Goal: Information Seeking & Learning: Learn about a topic

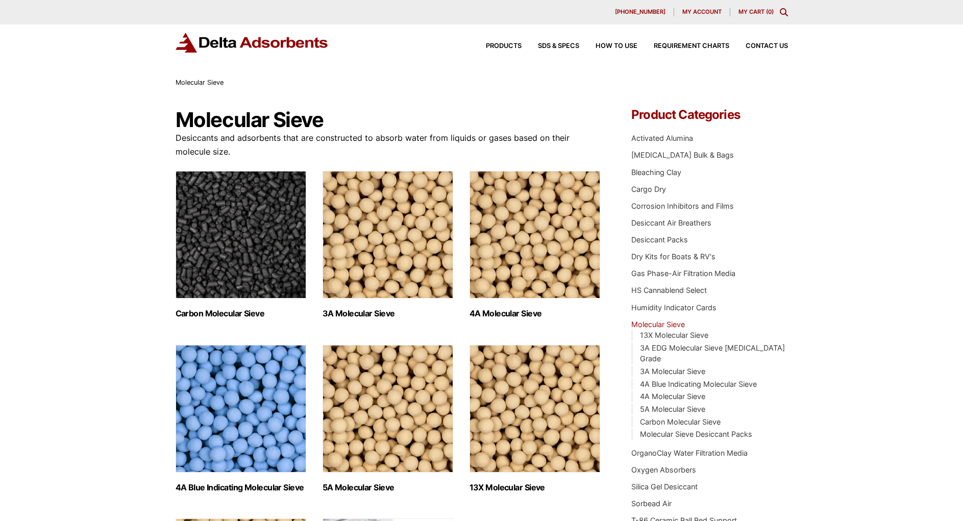
click at [250, 40] on img at bounding box center [252, 43] width 153 height 20
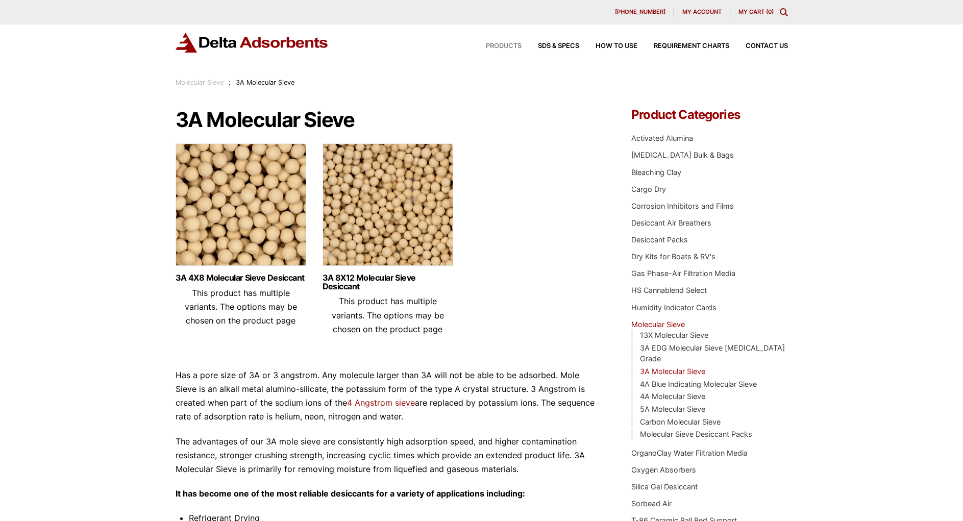
click at [497, 44] on span "Products" at bounding box center [504, 46] width 36 height 7
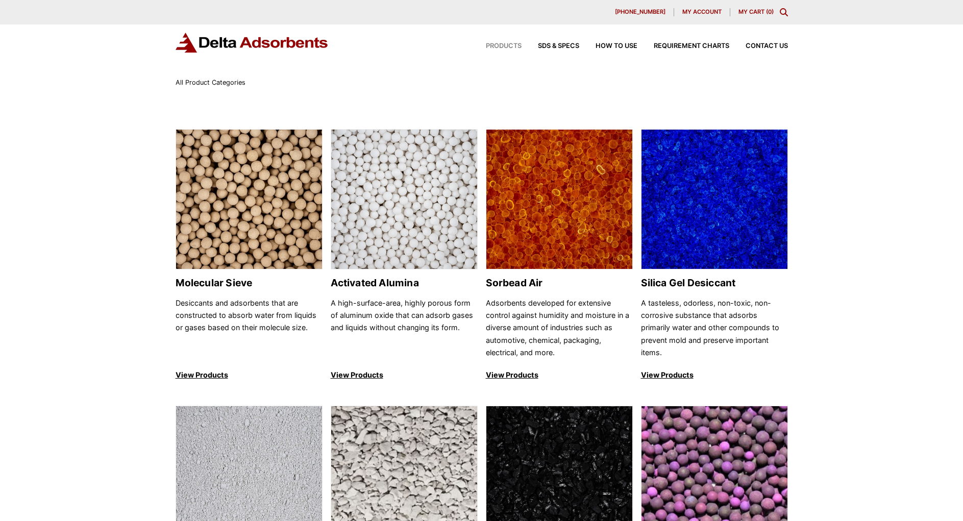
scroll to position [153, 0]
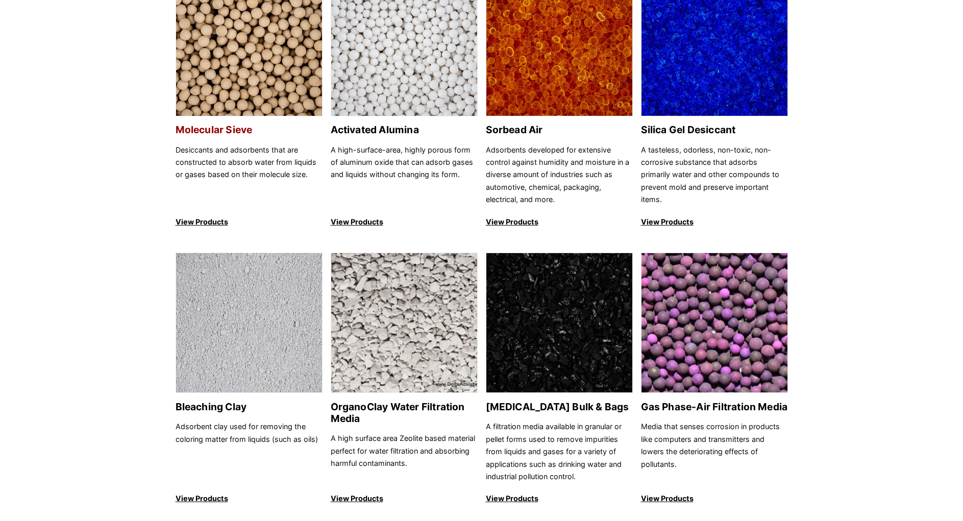
click at [245, 89] on img at bounding box center [249, 47] width 146 height 140
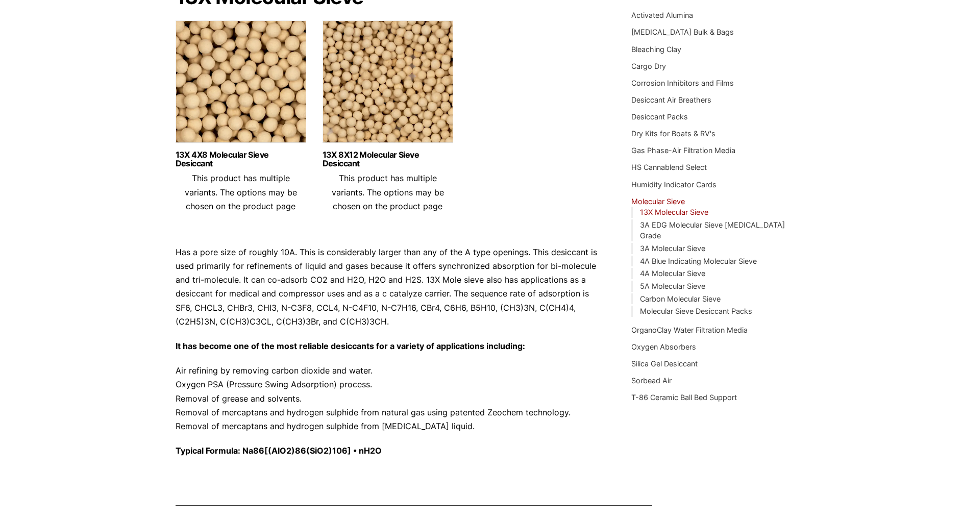
scroll to position [113, 0]
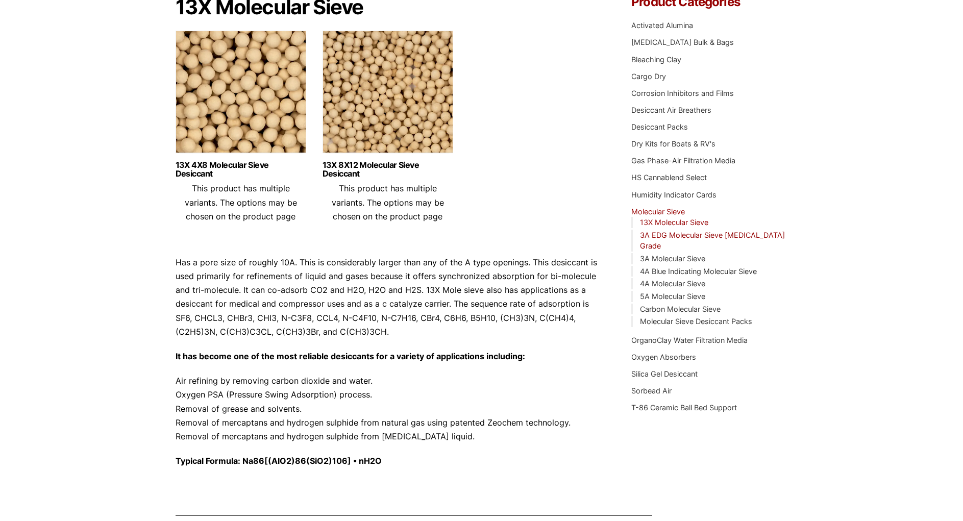
click at [657, 232] on link "3A EDG Molecular Sieve [MEDICAL_DATA] Grade" at bounding box center [712, 241] width 145 height 20
click at [681, 254] on link "3A Molecular Sieve" at bounding box center [672, 258] width 65 height 9
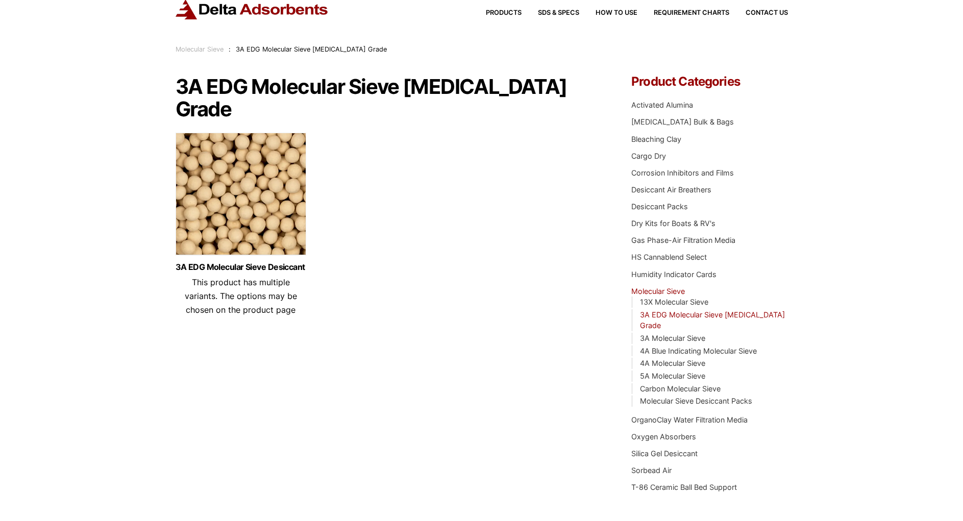
scroll to position [51, 0]
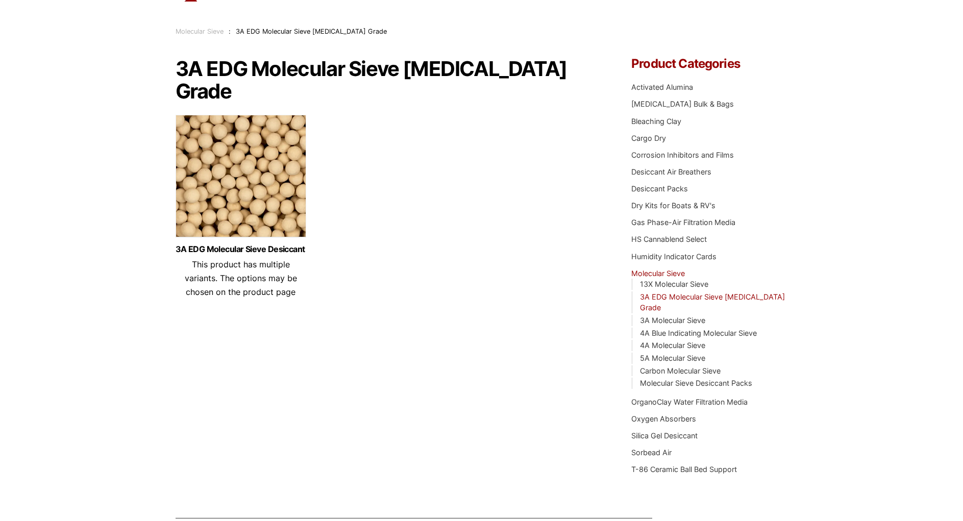
click at [265, 163] on img at bounding box center [241, 179] width 131 height 128
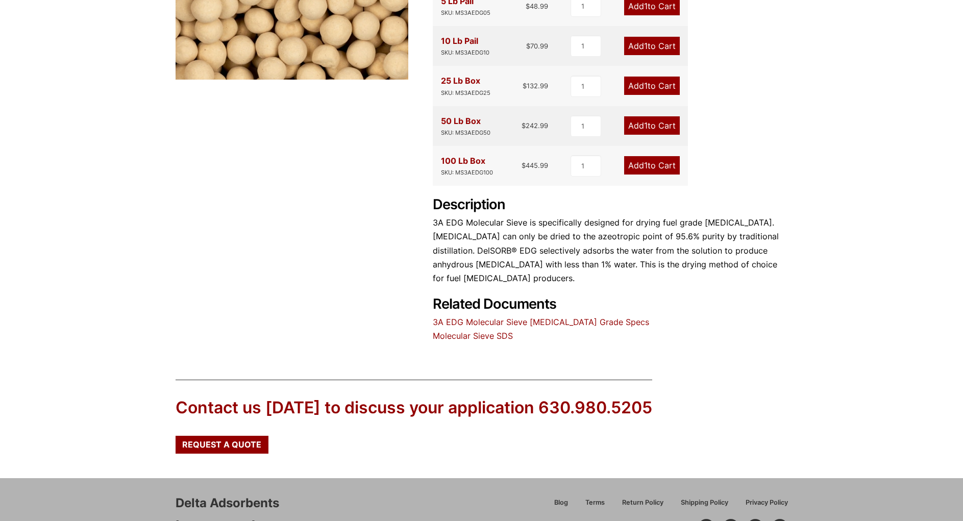
scroll to position [306, 0]
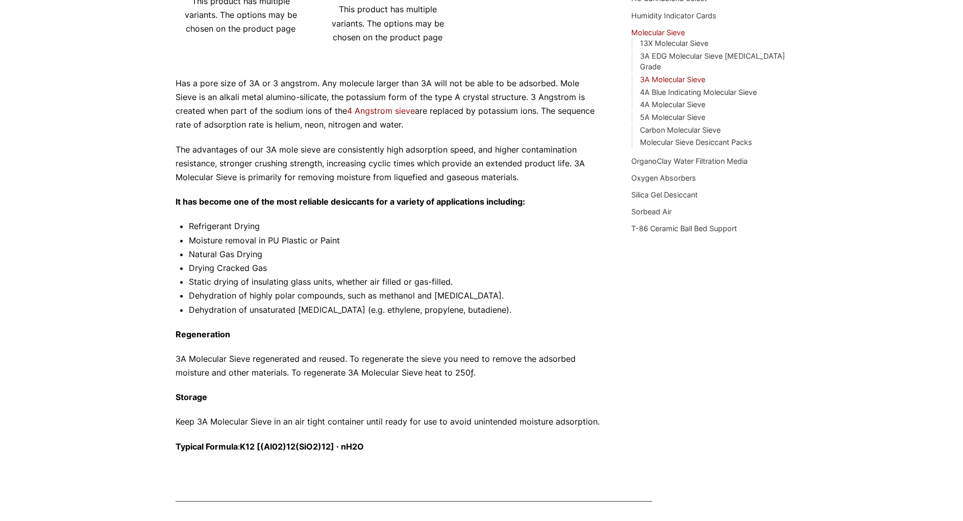
scroll to position [204, 0]
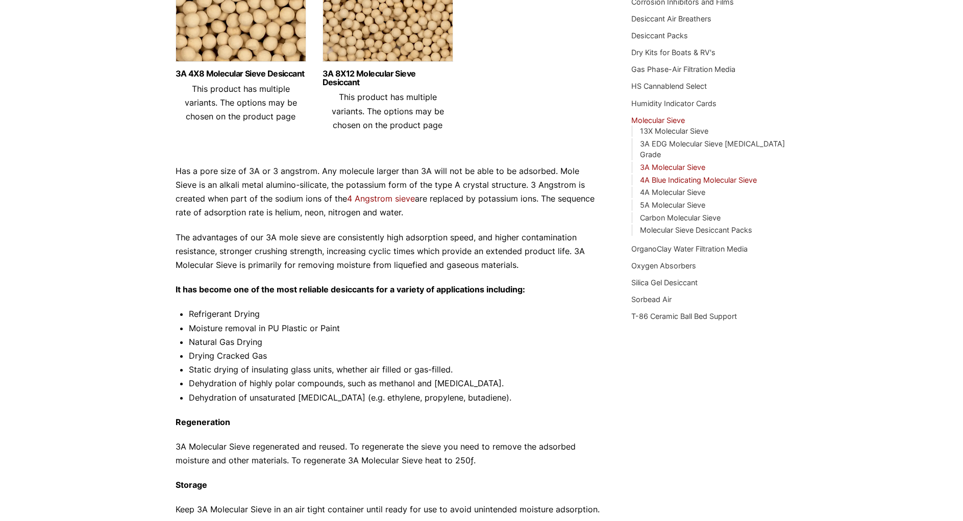
click at [676, 176] on link "4A Blue Indicating Molecular Sieve" at bounding box center [698, 180] width 117 height 9
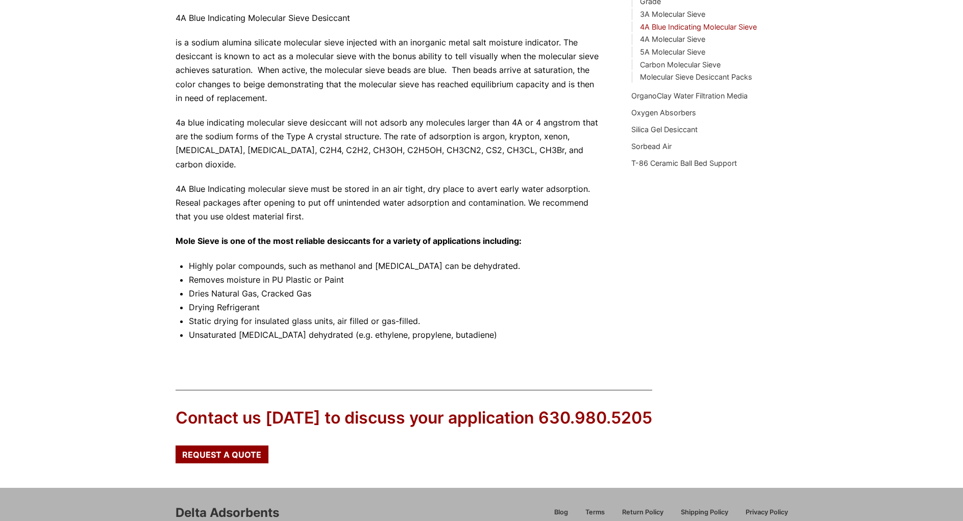
scroll to position [306, 0]
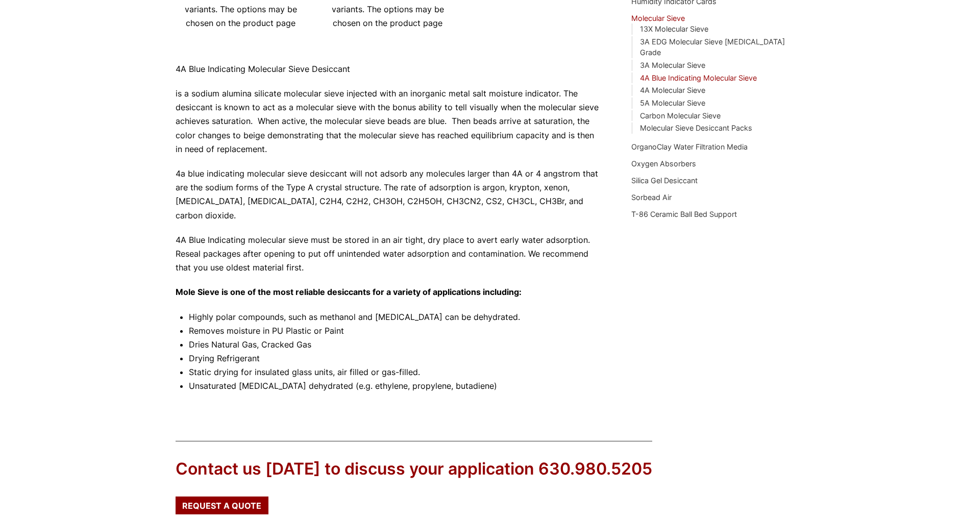
click at [291, 202] on p "4a blue indicating molecular sieve desiccant will not adsorb any molecules larg…" at bounding box center [389, 195] width 426 height 56
click at [327, 198] on p "4a blue indicating molecular sieve desiccant will not adsorb any molecules larg…" at bounding box center [389, 195] width 426 height 56
click at [356, 201] on p "4a blue indicating molecular sieve desiccant will not adsorb any molecules larg…" at bounding box center [389, 195] width 426 height 56
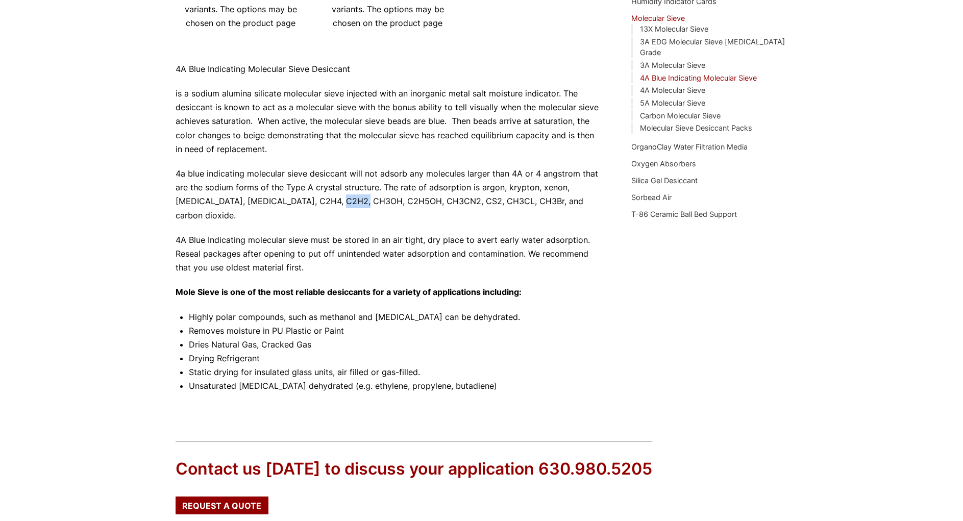
click at [356, 201] on p "4a blue indicating molecular sieve desiccant will not adsorb any molecules larg…" at bounding box center [389, 195] width 426 height 56
click at [390, 199] on p "4a blue indicating molecular sieve desiccant will not adsorb any molecules larg…" at bounding box center [389, 195] width 426 height 56
click at [429, 201] on p "4a blue indicating molecular sieve desiccant will not adsorb any molecules larg…" at bounding box center [389, 195] width 426 height 56
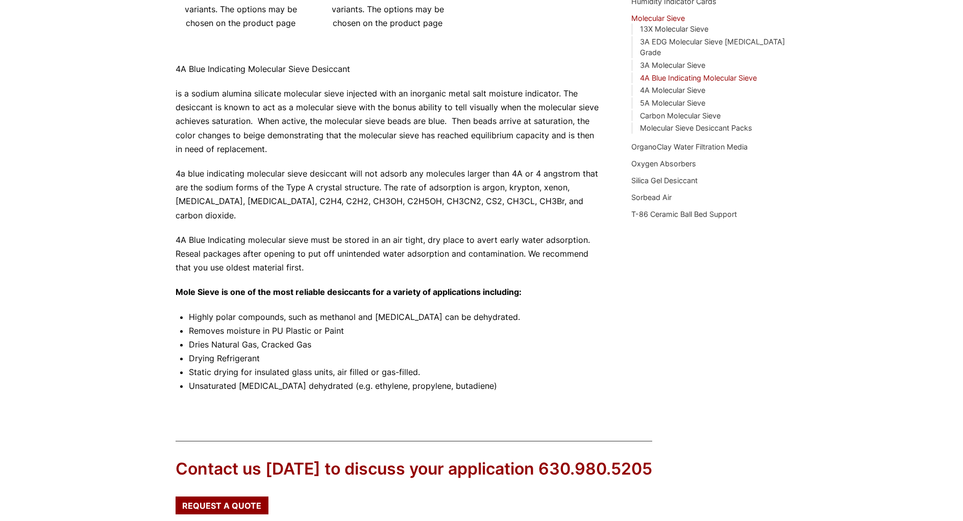
click at [461, 200] on p "4a blue indicating molecular sieve desiccant will not adsorb any molecules larg…" at bounding box center [389, 195] width 426 height 56
click at [509, 216] on p "4a blue indicating molecular sieve desiccant will not adsorb any molecules larg…" at bounding box center [389, 195] width 426 height 56
click at [484, 200] on p "4a blue indicating molecular sieve desiccant will not adsorb any molecules larg…" at bounding box center [389, 195] width 426 height 56
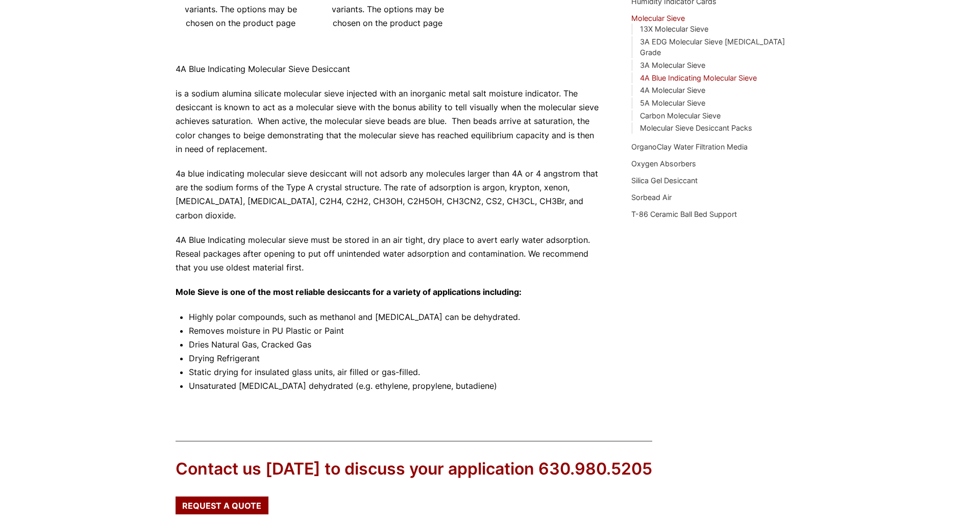
click at [519, 200] on p "4a blue indicating molecular sieve desiccant will not adsorb any molecules larg…" at bounding box center [389, 195] width 426 height 56
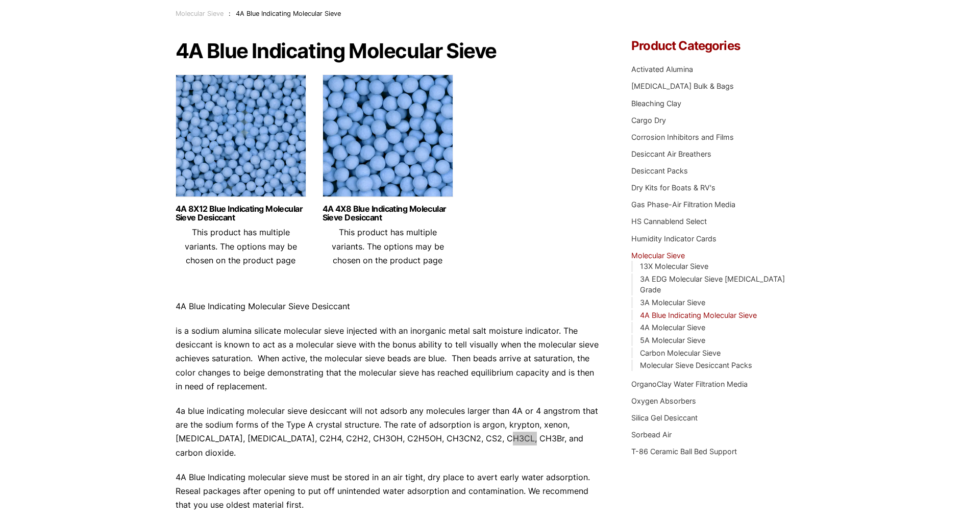
scroll to position [0, 0]
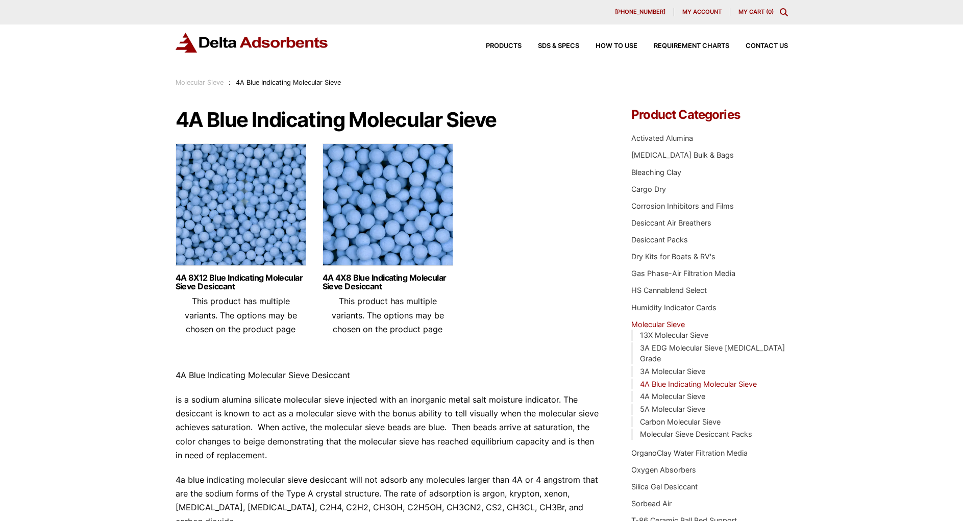
drag, startPoint x: 115, startPoint y: 228, endPoint x: 120, endPoint y: 230, distance: 6.0
click at [115, 228] on div "Our website has detected that you are using an outdated browser that will preve…" at bounding box center [481, 478] width 963 height 956
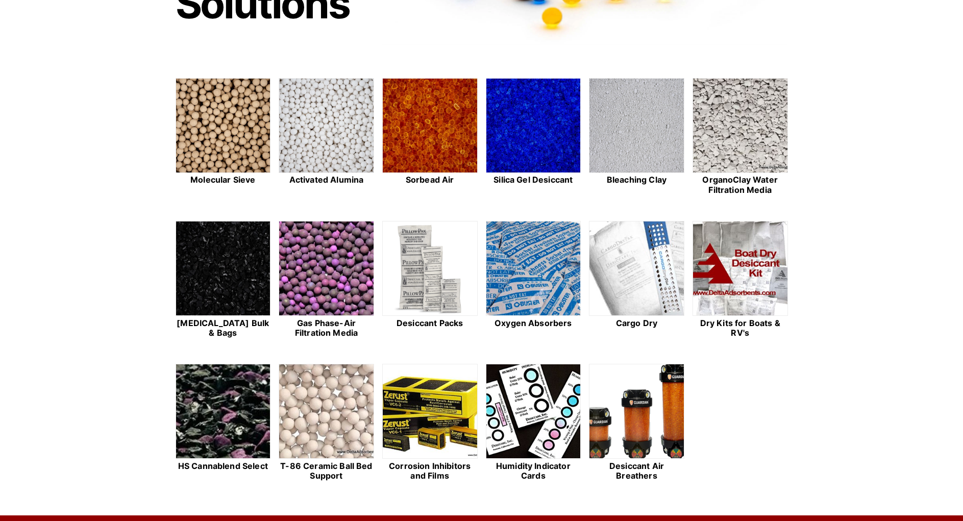
scroll to position [255, 0]
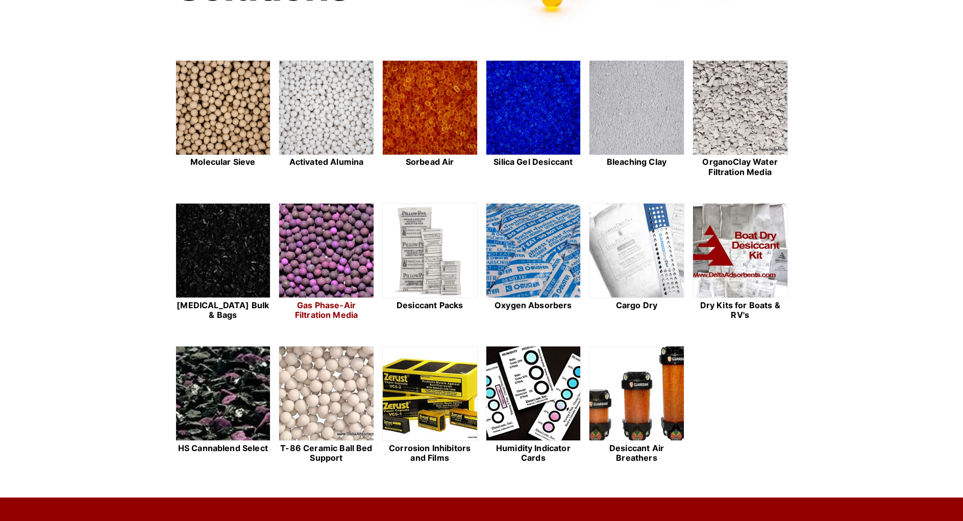
click at [334, 226] on img at bounding box center [326, 251] width 94 height 95
click at [240, 238] on img at bounding box center [223, 251] width 94 height 95
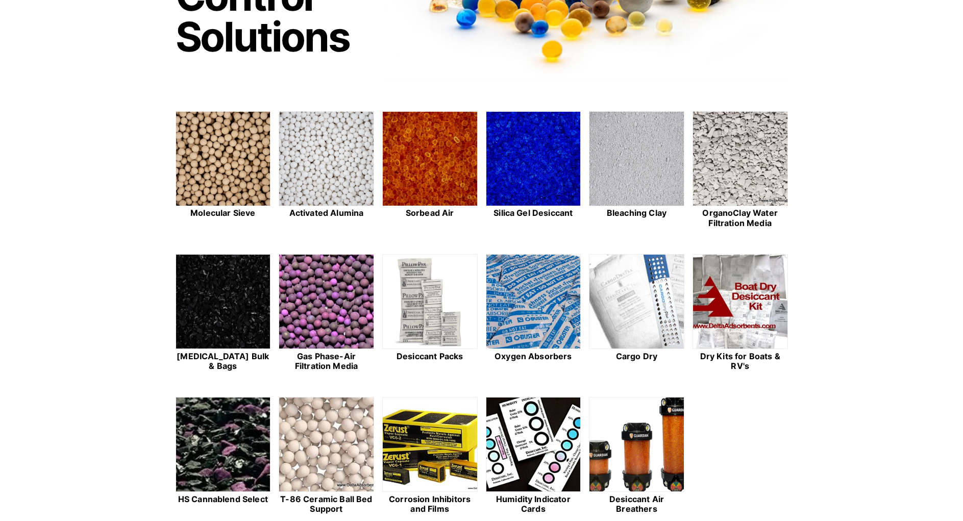
scroll to position [153, 0]
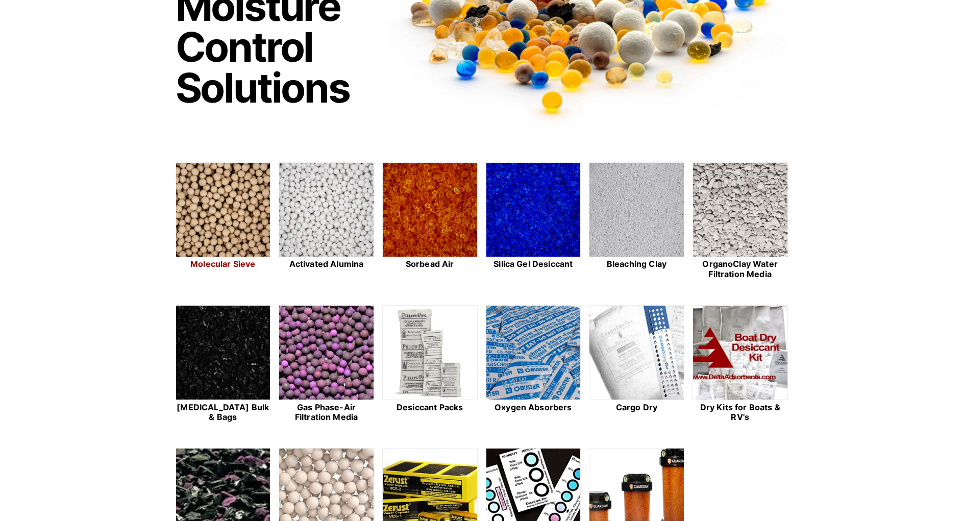
click at [209, 201] on img at bounding box center [223, 210] width 94 height 95
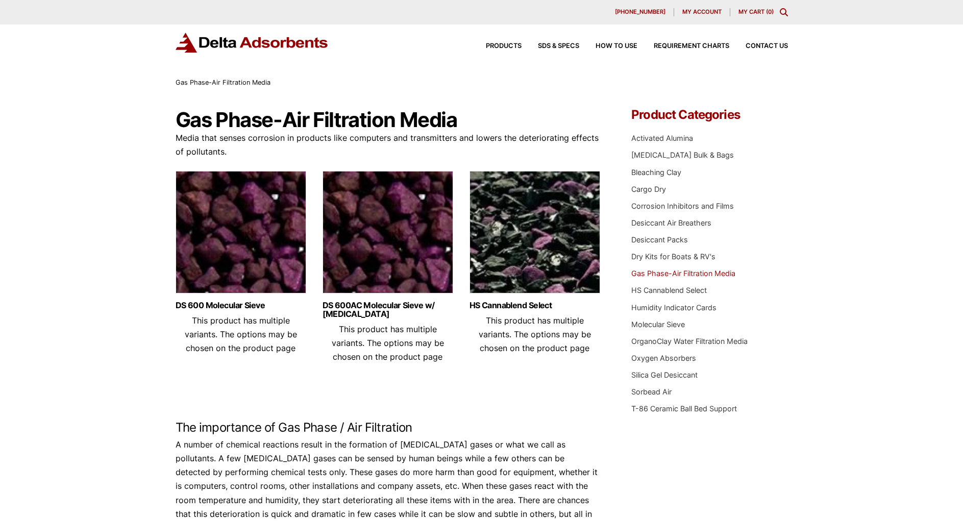
click at [539, 235] on img at bounding box center [535, 235] width 131 height 128
click at [366, 187] on img at bounding box center [388, 235] width 131 height 128
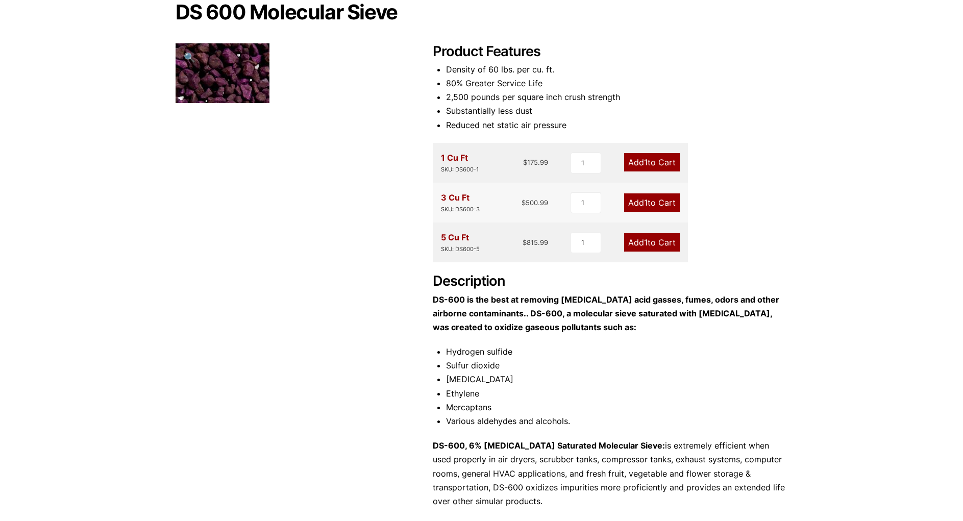
scroll to position [153, 0]
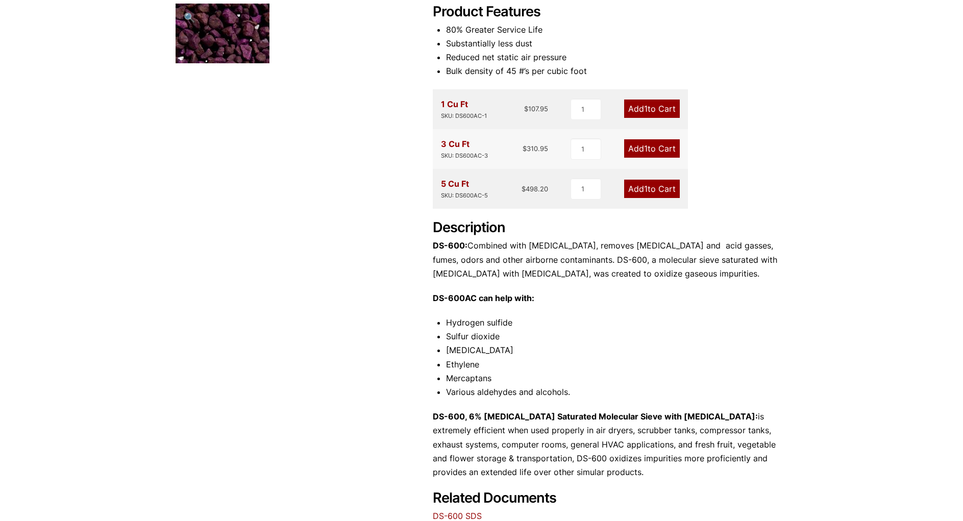
scroll to position [153, 0]
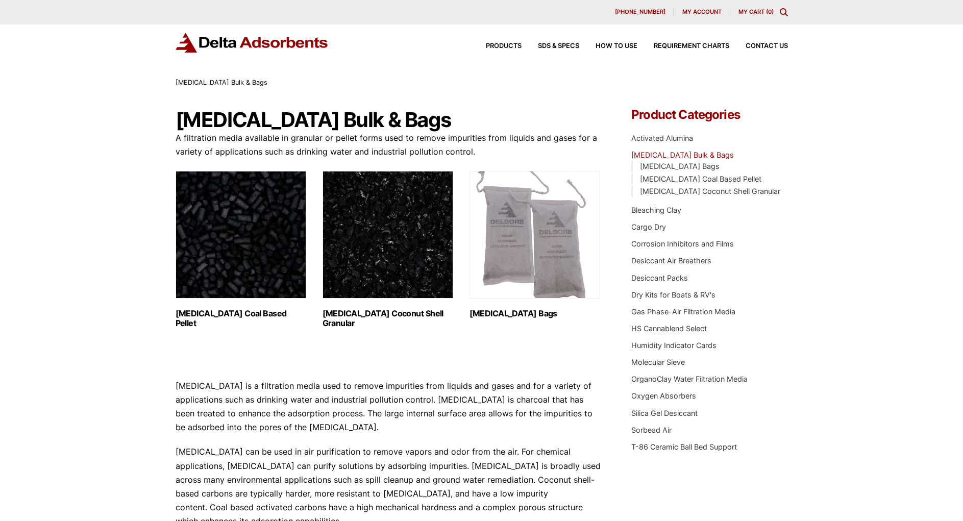
scroll to position [153, 0]
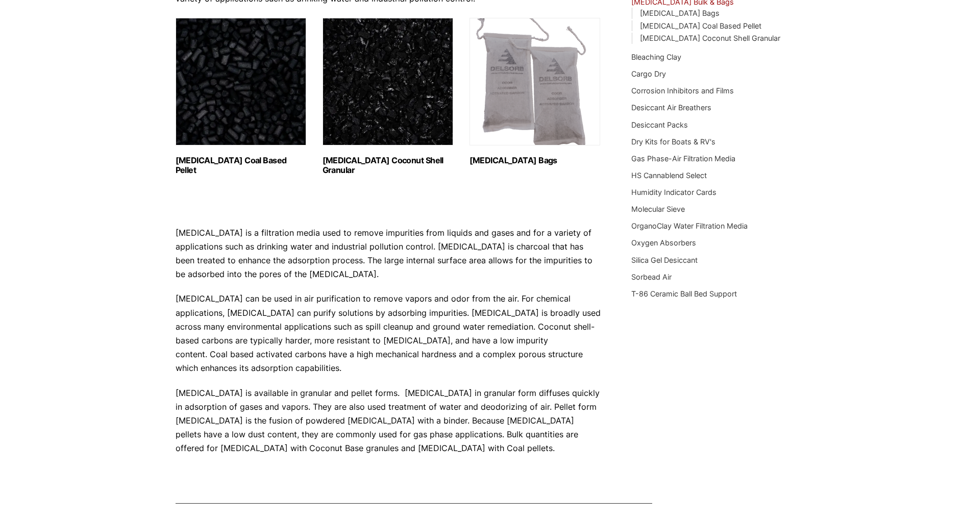
click at [263, 120] on img "Visit product category Activated Carbon Coal Based Pellet" at bounding box center [241, 82] width 131 height 128
click at [376, 131] on img "Visit product category Activated Carbon Coconut Shell Granular" at bounding box center [388, 82] width 131 height 128
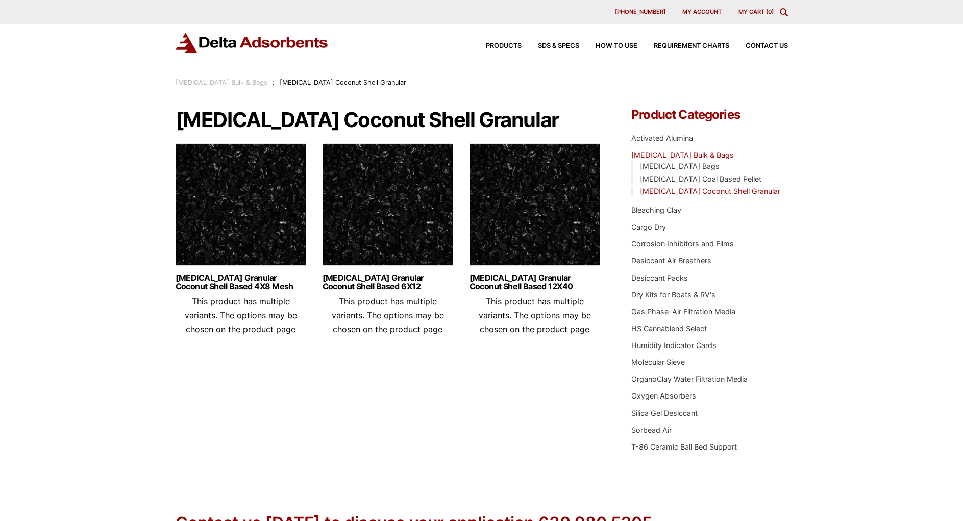
click at [371, 193] on img at bounding box center [388, 207] width 131 height 128
click at [496, 185] on img at bounding box center [535, 207] width 131 height 128
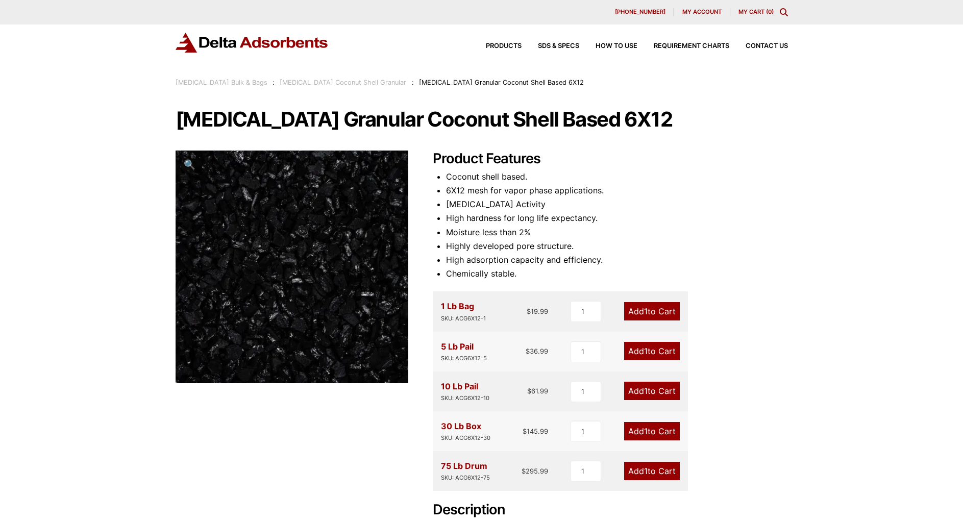
scroll to position [255, 0]
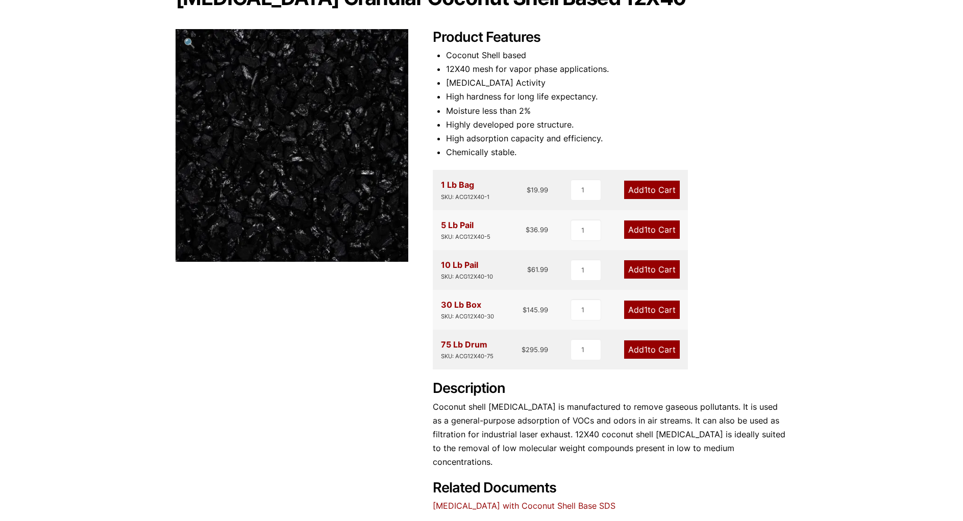
scroll to position [105, 0]
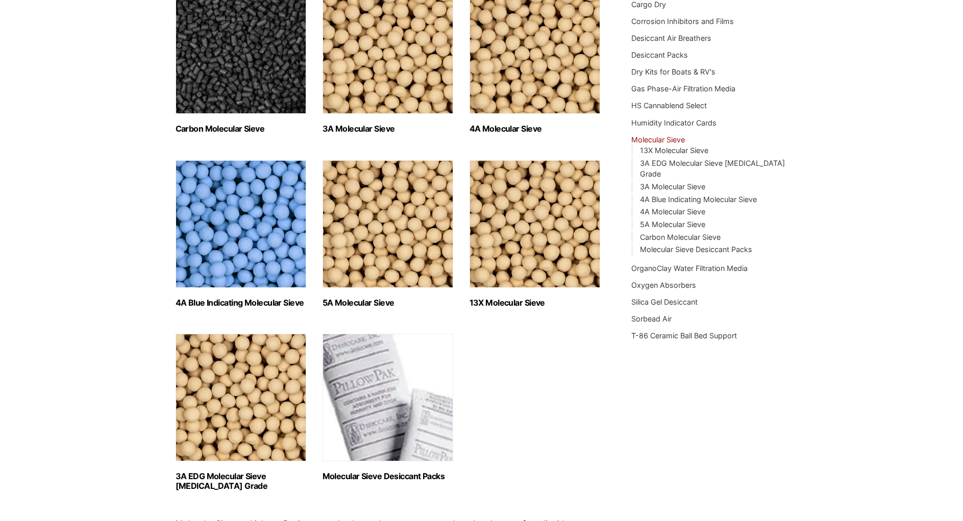
scroll to position [204, 0]
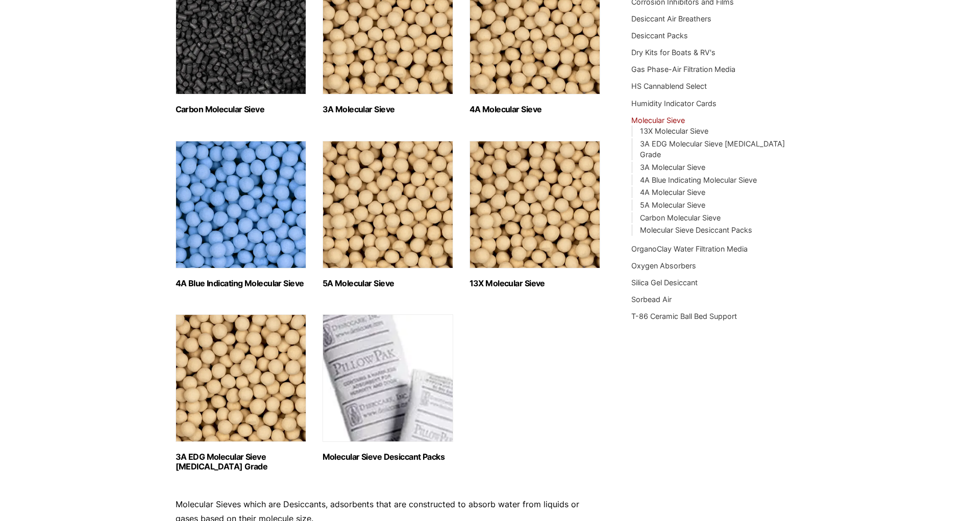
click at [521, 232] on img "Visit product category 13X Molecular Sieve" at bounding box center [535, 205] width 131 height 128
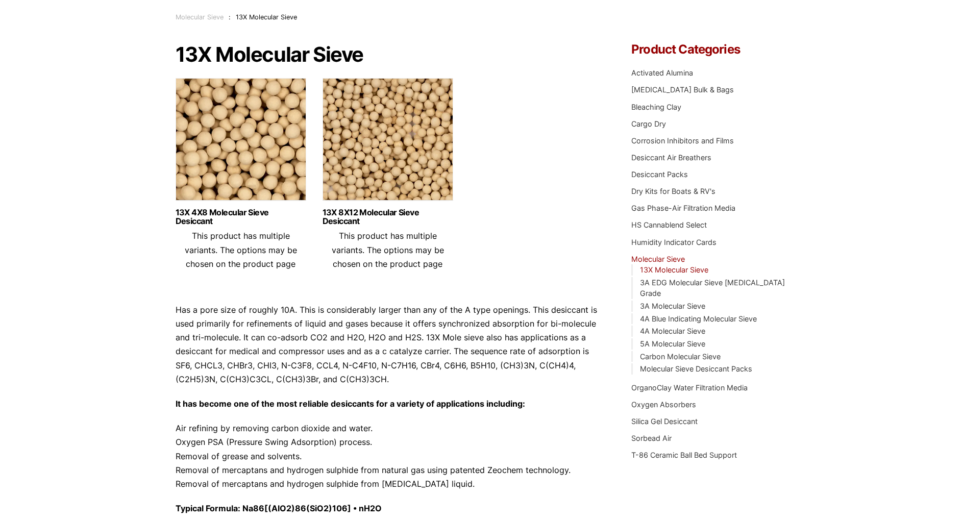
scroll to position [51, 0]
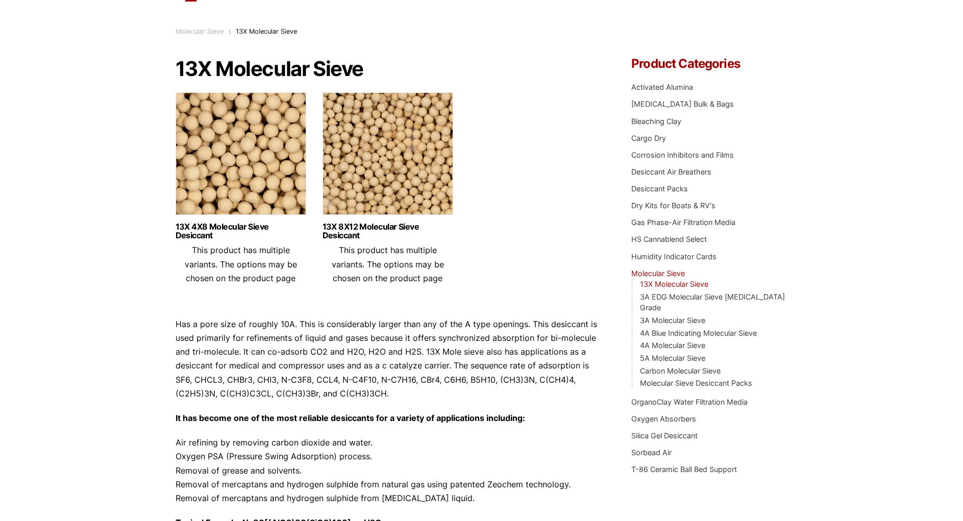
click at [221, 130] on img at bounding box center [241, 156] width 131 height 128
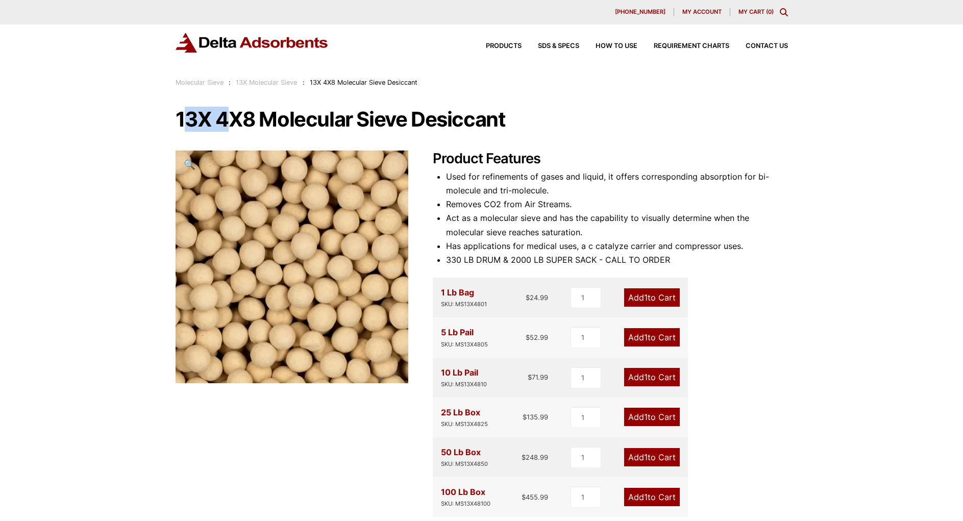
drag, startPoint x: 181, startPoint y: 119, endPoint x: 223, endPoint y: 117, distance: 41.9
click at [223, 117] on h1 "13X 4X8 Molecular Sieve Desiccant" at bounding box center [482, 119] width 612 height 21
click at [141, 121] on div "Our website has detected that you are using an outdated browser that will preve…" at bounding box center [481, 444] width 963 height 888
